Goal: Find specific page/section: Find specific page/section

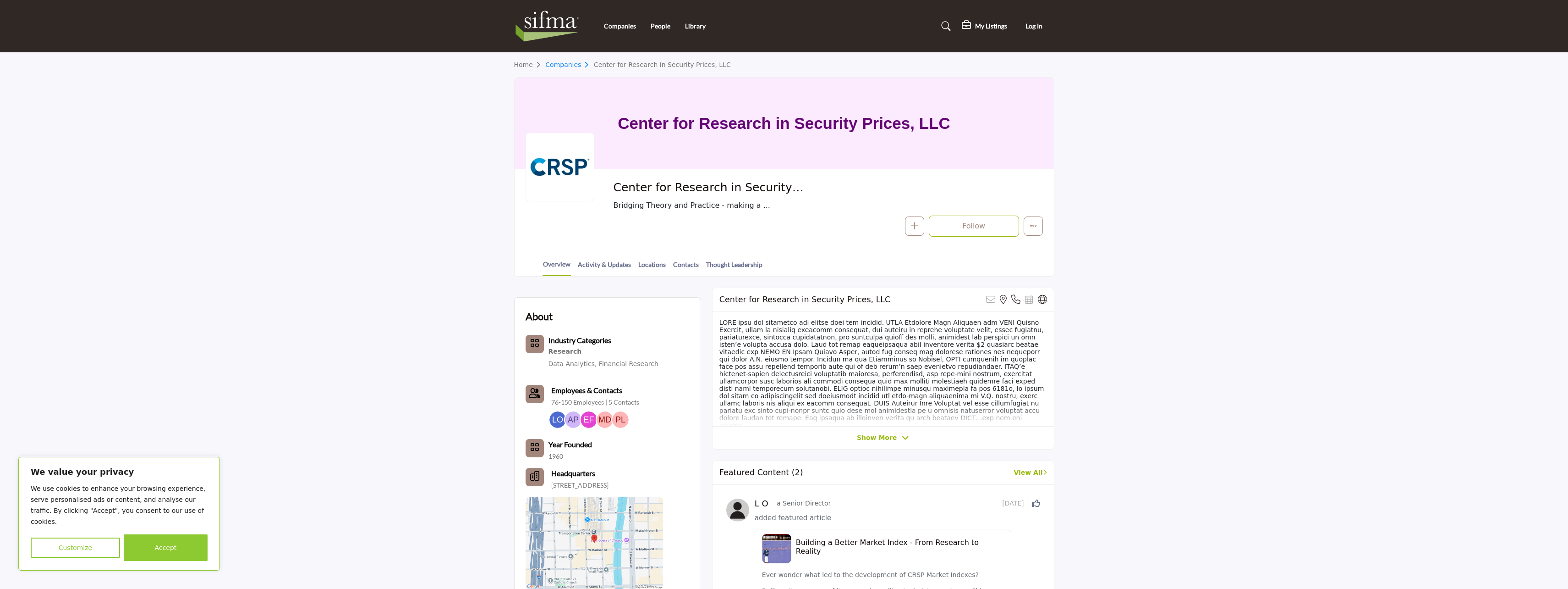
click at [563, 63] on link "Companies" at bounding box center [570, 65] width 49 height 7
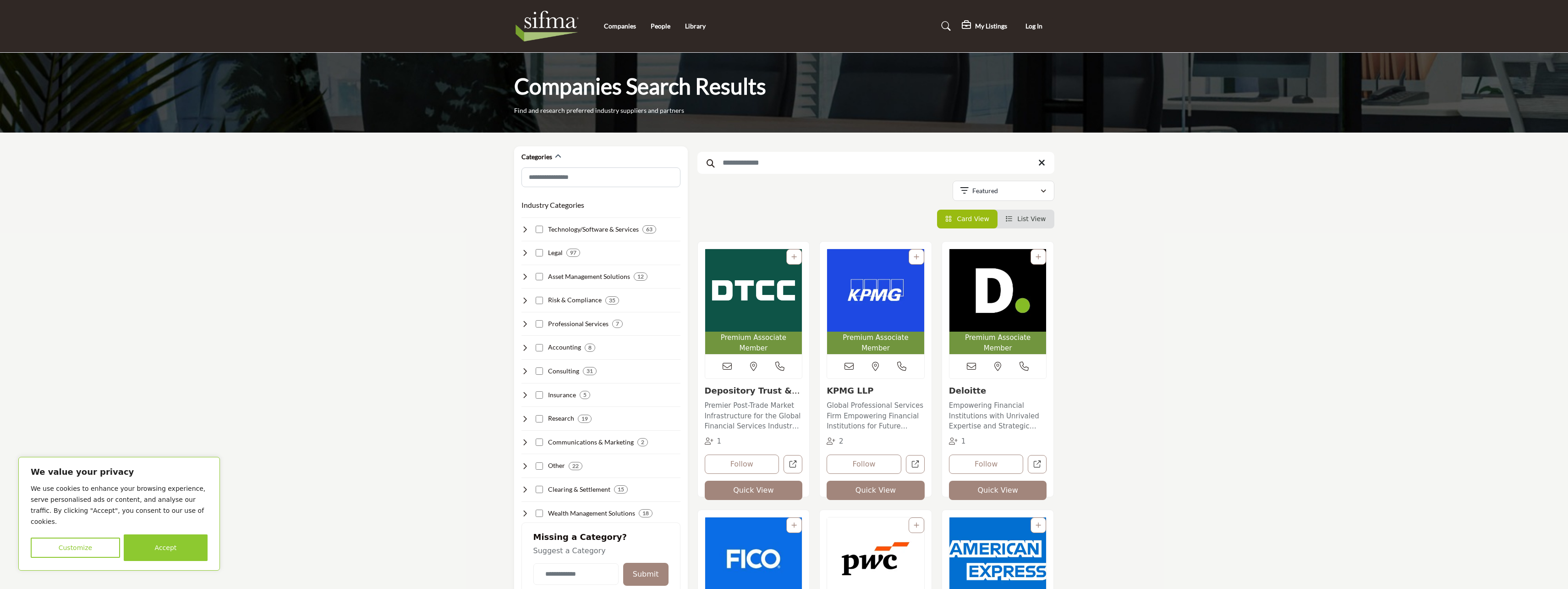
click at [825, 163] on input "Search Keyword" at bounding box center [876, 163] width 357 height 22
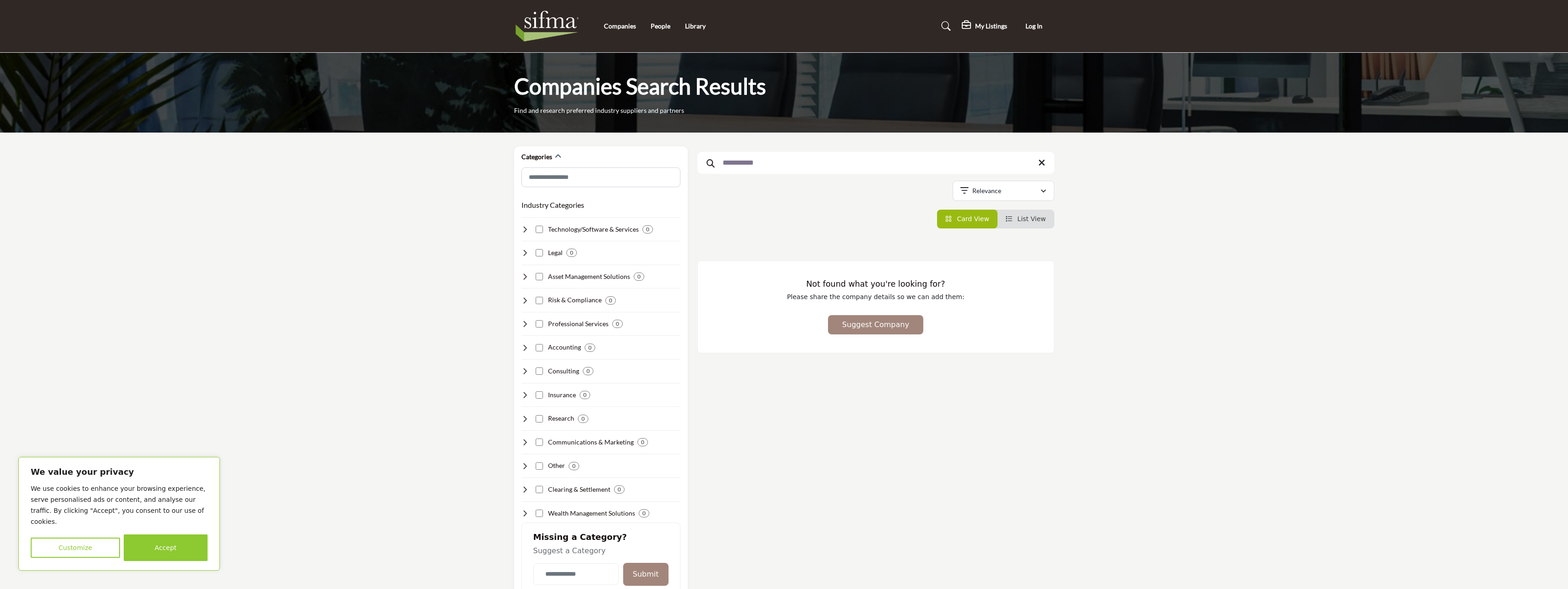
type input "**********"
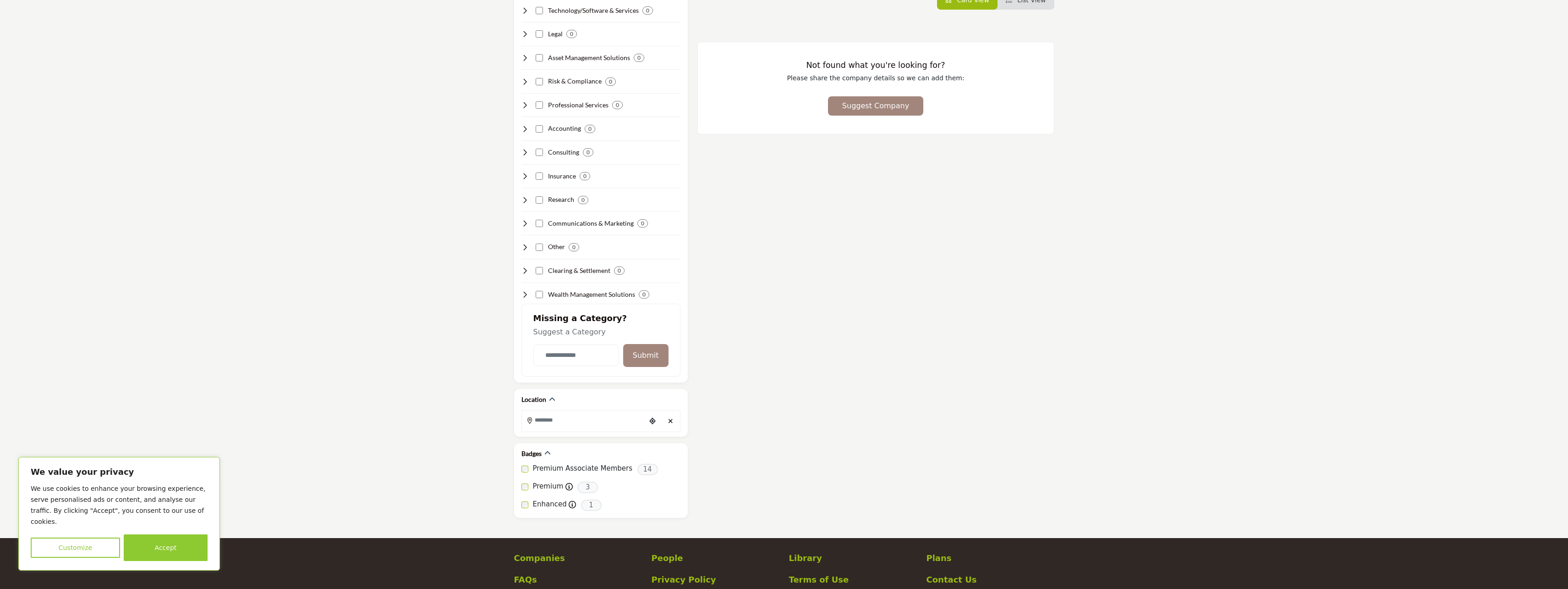
scroll to position [32, 0]
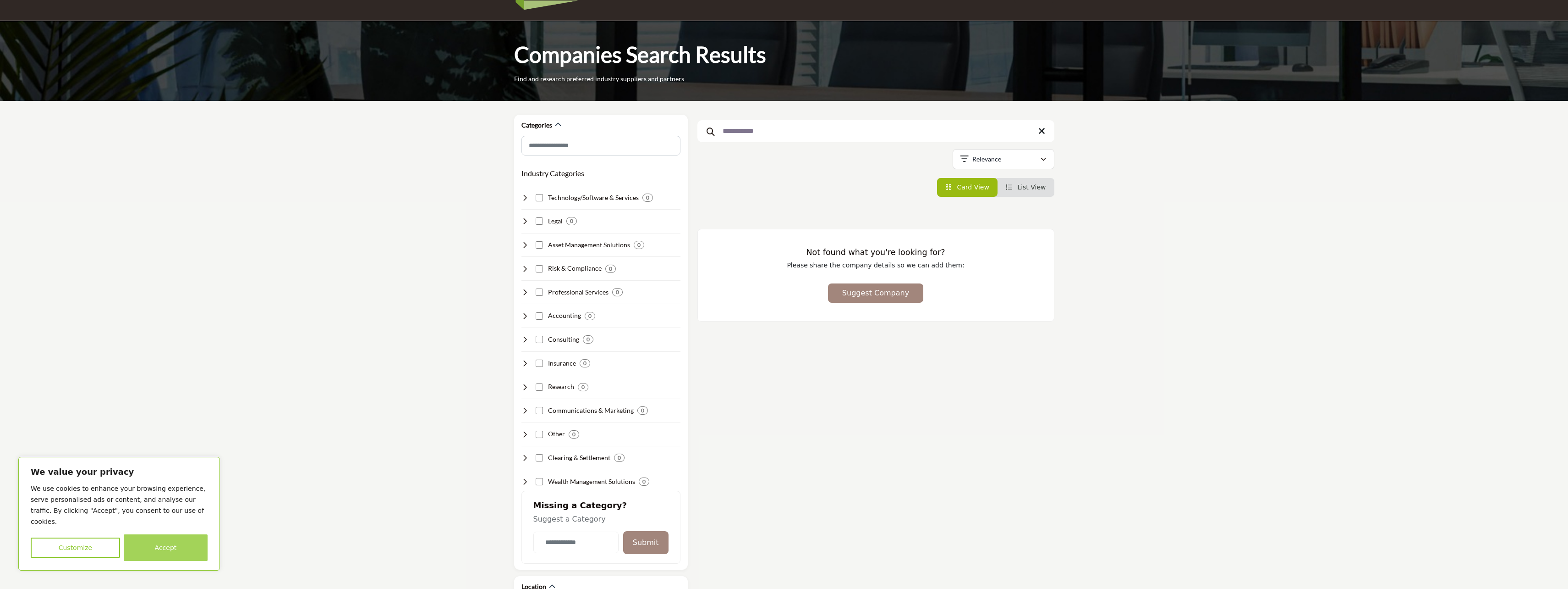
click at [145, 552] on button "Accept" at bounding box center [166, 548] width 84 height 27
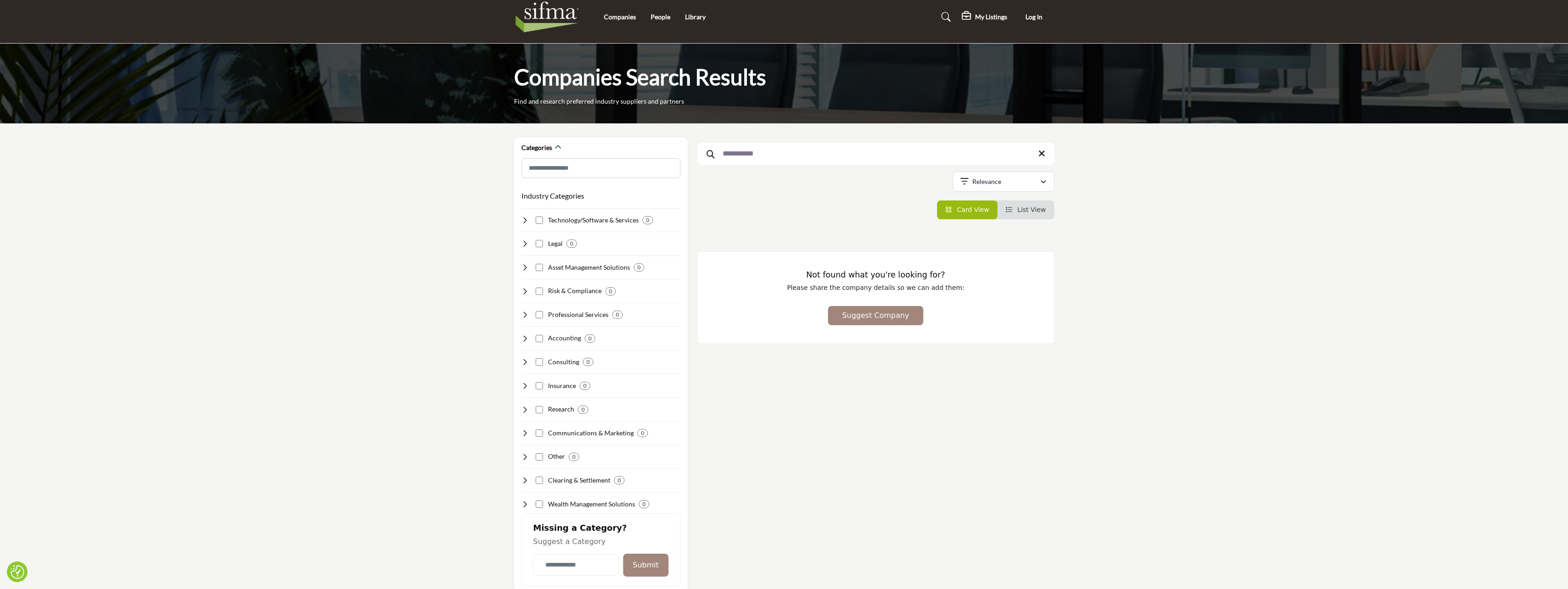
scroll to position [0, 0]
